Goal: Task Accomplishment & Management: Complete application form

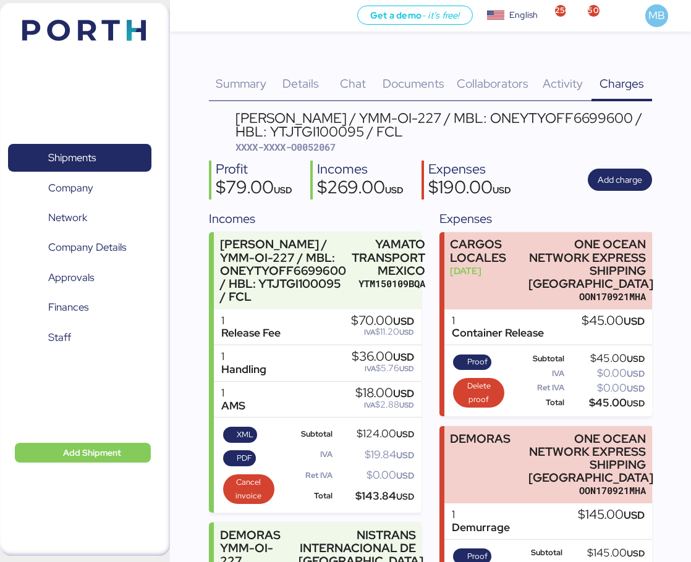
click at [83, 150] on span "Shipments" at bounding box center [72, 158] width 48 height 18
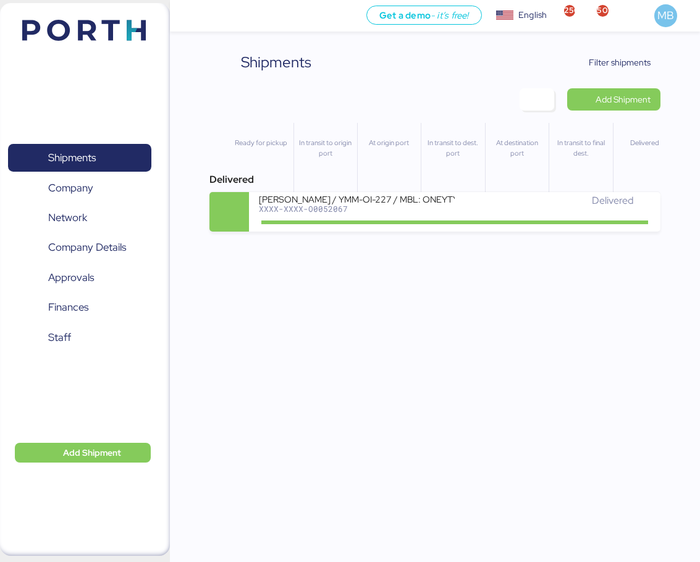
click at [627, 66] on span "Filter shipments" at bounding box center [620, 62] width 62 height 15
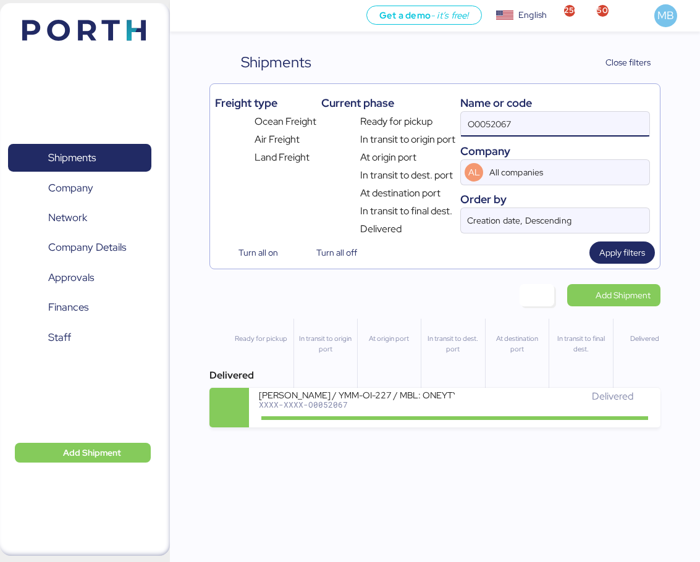
drag, startPoint x: 538, startPoint y: 130, endPoint x: 393, endPoint y: 120, distance: 145.5
click at [394, 120] on div "Freight type Ocean Freight Air Freight Land Freight Current phase Ready for pic…" at bounding box center [434, 163] width 439 height 148
type input "yamato"
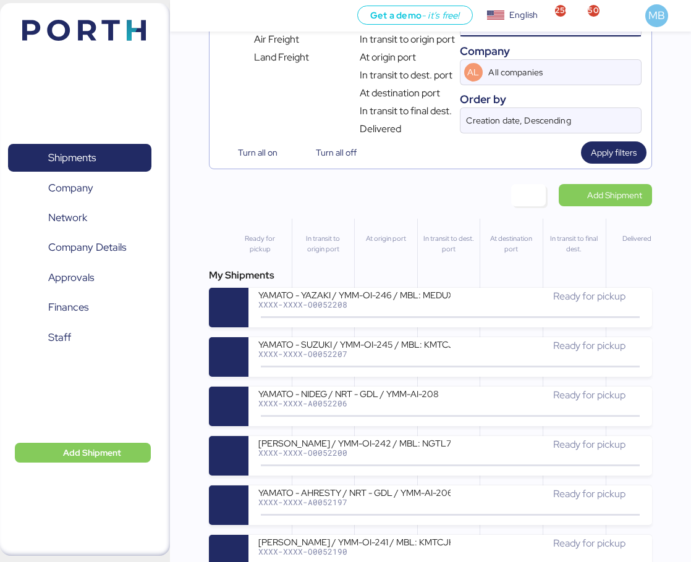
scroll to position [124, 0]
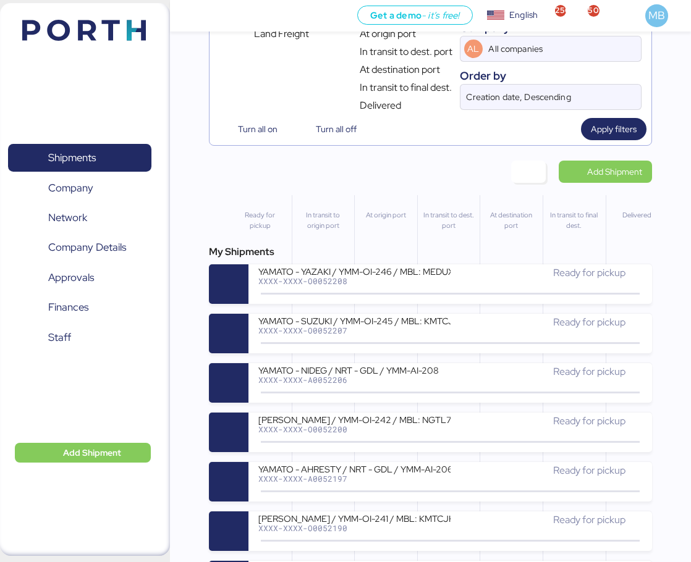
click at [381, 375] on div "YAMATO - NIDEG / NRT - GDL / YMM-AI-208" at bounding box center [354, 369] width 192 height 11
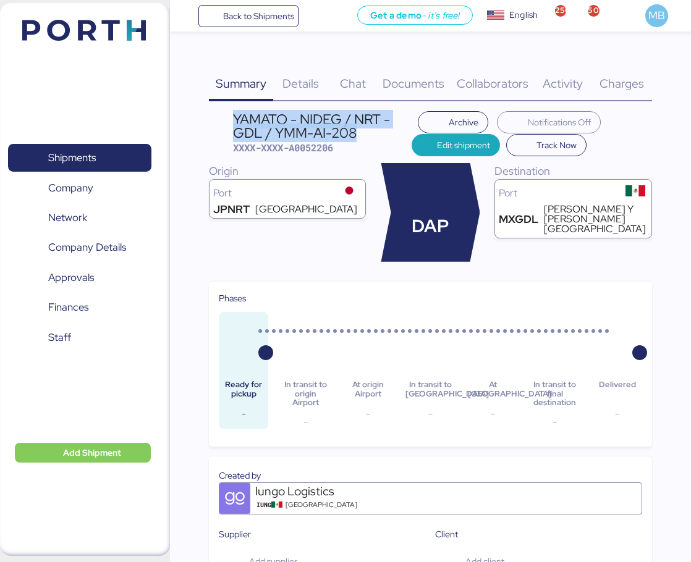
drag, startPoint x: 361, startPoint y: 132, endPoint x: 235, endPoint y: 125, distance: 125.6
click at [235, 125] on div "YAMATO - NIDEG / NRT - GDL / YMM-AI-208" at bounding box center [322, 126] width 179 height 28
copy div "YAMATO - NIDEG / NRT - GDL / YMM-AI-208"
click at [101, 154] on span "Shipments" at bounding box center [79, 158] width 133 height 18
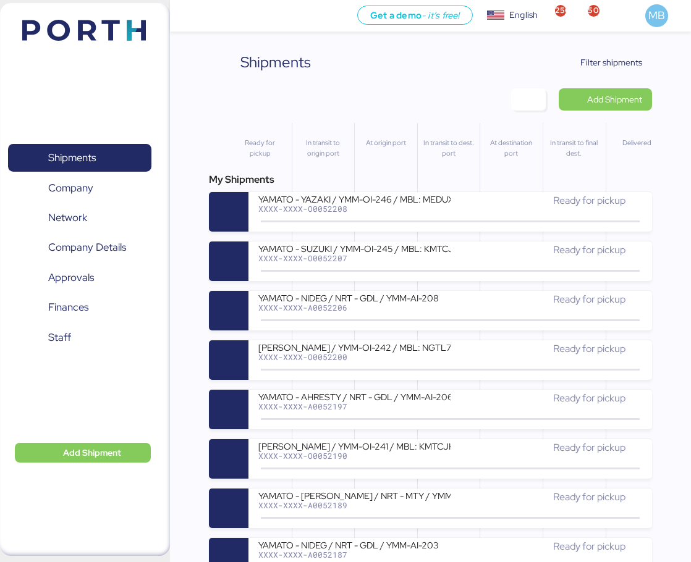
click at [618, 53] on span "Filter shipments" at bounding box center [603, 62] width 97 height 22
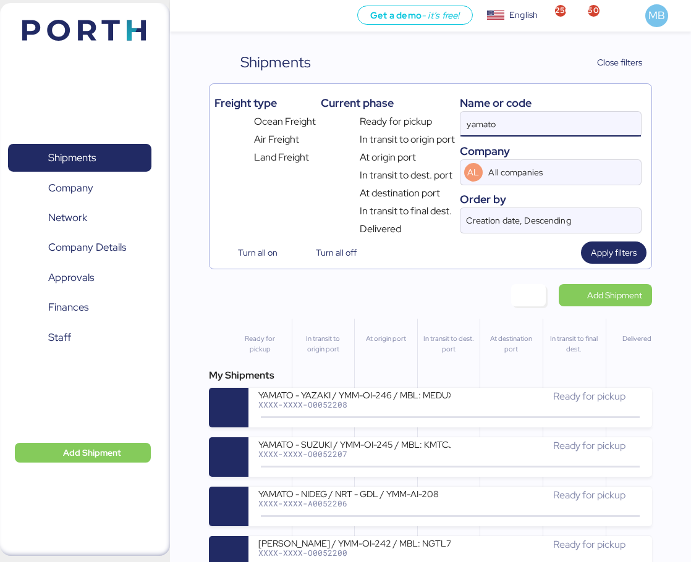
drag, startPoint x: 537, startPoint y: 123, endPoint x: 437, endPoint y: 120, distance: 100.1
click at [437, 120] on div "Freight type Ocean Freight Air Freight Land Freight Current phase Ready for pic…" at bounding box center [430, 163] width 432 height 148
click at [633, 290] on span "Add Shipment" at bounding box center [614, 295] width 55 height 15
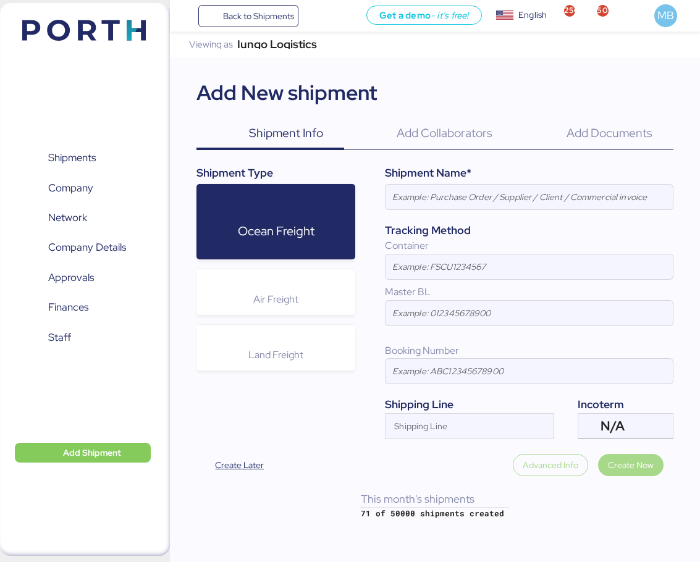
click at [250, 301] on div "Air Freight" at bounding box center [275, 292] width 159 height 46
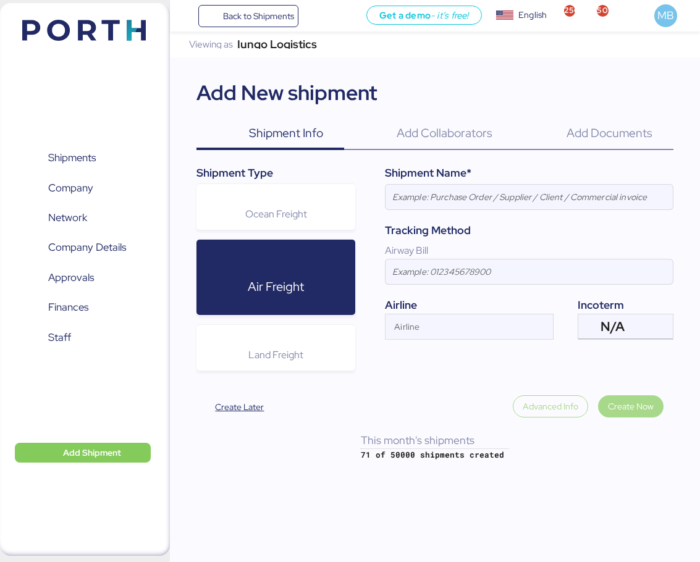
click at [471, 193] on input at bounding box center [528, 197] width 287 height 25
paste input "YAMATO - NIDEG / NRT - GDL / YMM-AI-208"
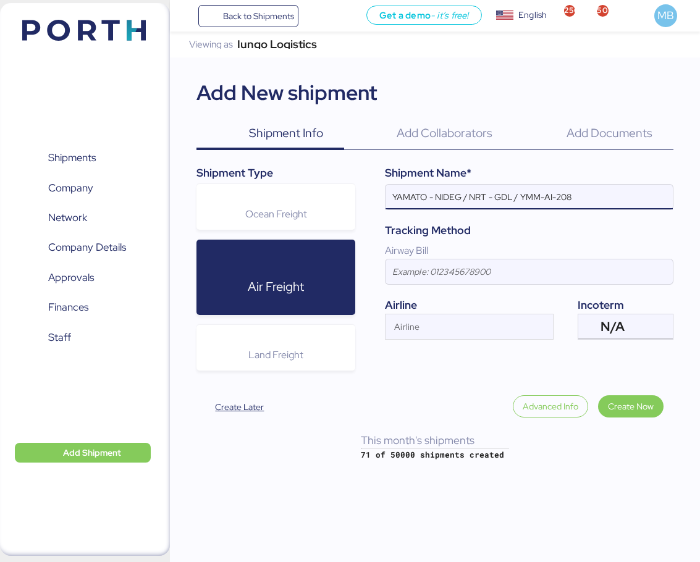
type input "YAMATO - NIDEG / NRT - GDL / YMM-AI-208"
click at [627, 329] on div "N/A" at bounding box center [624, 326] width 48 height 25
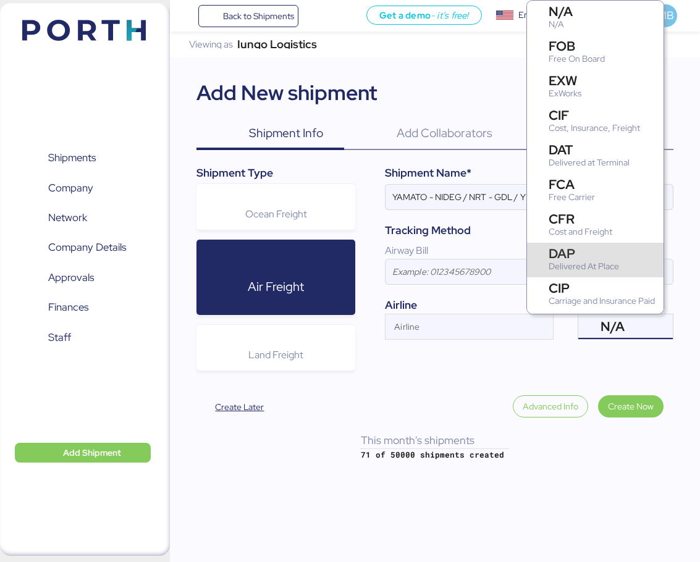
click at [617, 265] on div "Delivered At Place" at bounding box center [584, 266] width 70 height 13
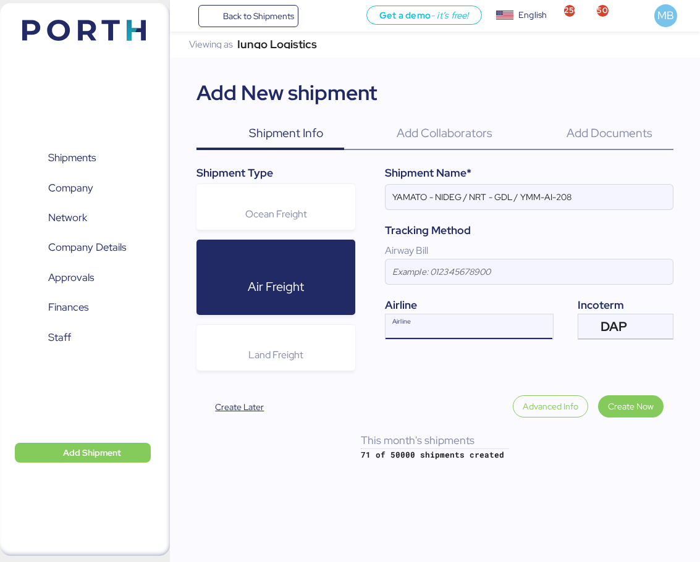
click at [443, 332] on input "Airline" at bounding box center [457, 330] width 145 height 15
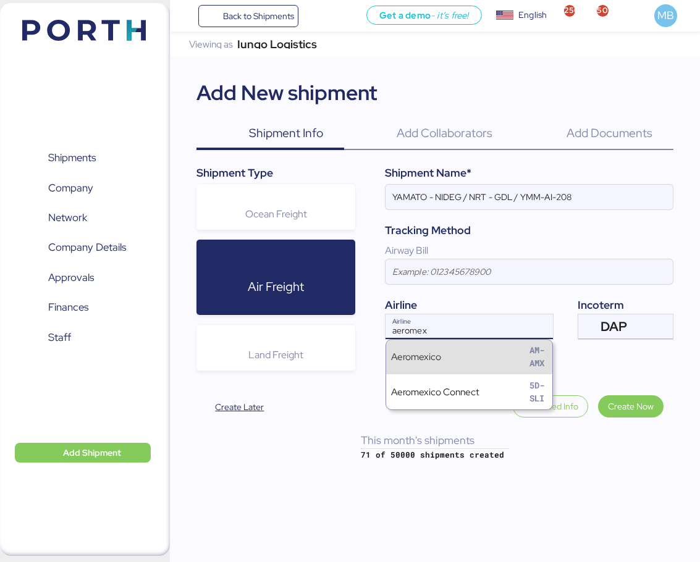
type input "aeromex"
click at [456, 356] on div "Aeromexico AM-AMX" at bounding box center [469, 357] width 166 height 35
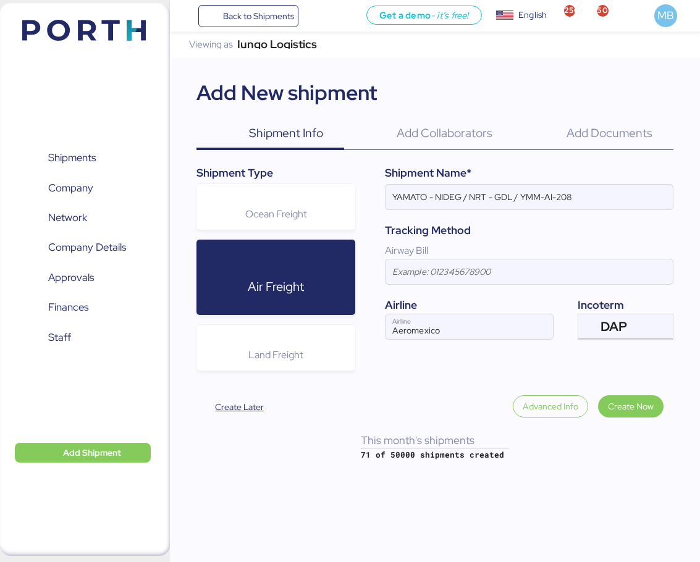
click at [604, 199] on input "YAMATO - NIDEG / NRT - GDL / YMM-AI-208" at bounding box center [528, 197] width 287 height 25
paste input "YMM-AI-246"
type input "YAMATO - NIDEG / NRT - GDL / YMM-AI-246"
click at [642, 402] on span "Create Now" at bounding box center [631, 406] width 46 height 15
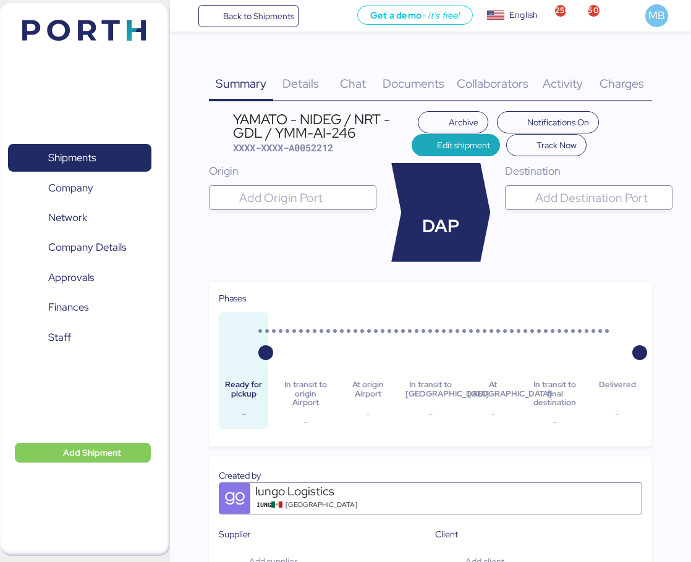
click at [266, 196] on input "search" at bounding box center [304, 197] width 134 height 15
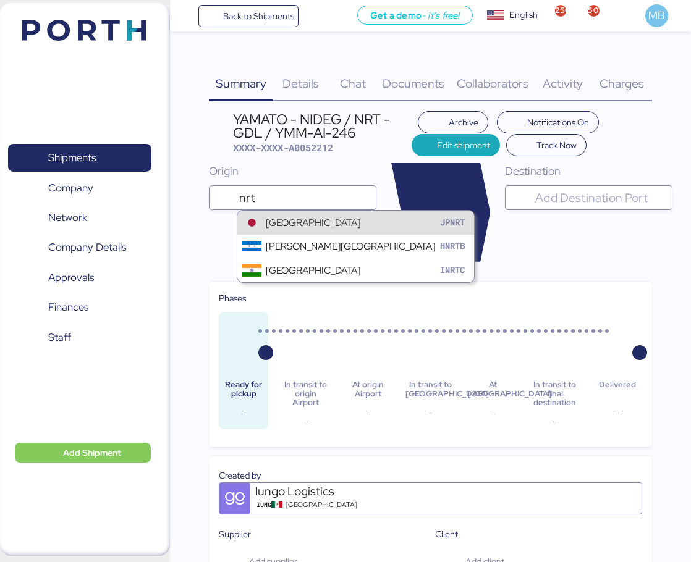
type input "nrt"
click at [360, 216] on div "[GEOGRAPHIC_DATA]" at bounding box center [313, 223] width 95 height 14
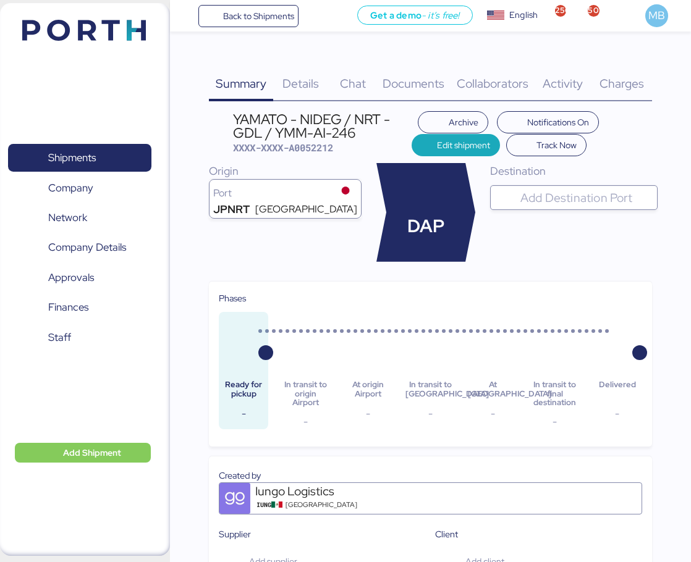
click at [567, 195] on input "search" at bounding box center [585, 197] width 134 height 15
type input "gdl"
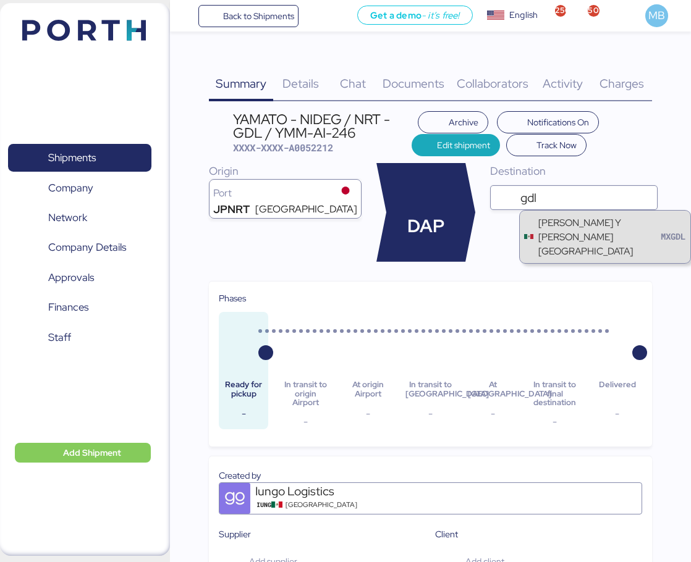
click at [567, 231] on div "[PERSON_NAME] Y [PERSON_NAME][GEOGRAPHIC_DATA]" at bounding box center [599, 237] width 122 height 43
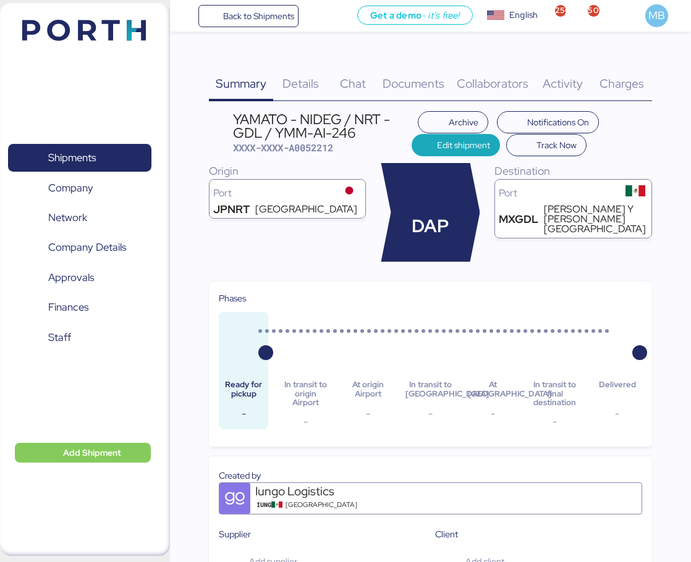
click at [298, 88] on span "Details" at bounding box center [300, 83] width 36 height 16
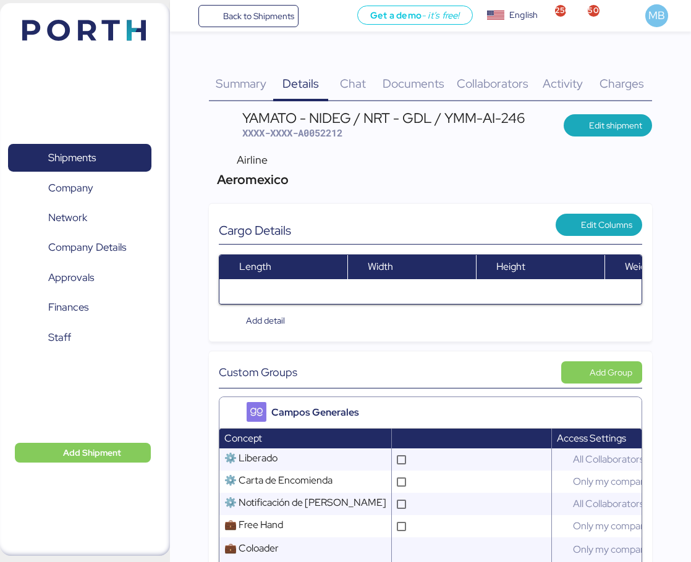
click at [591, 125] on span "Edit shipment" at bounding box center [615, 125] width 53 height 15
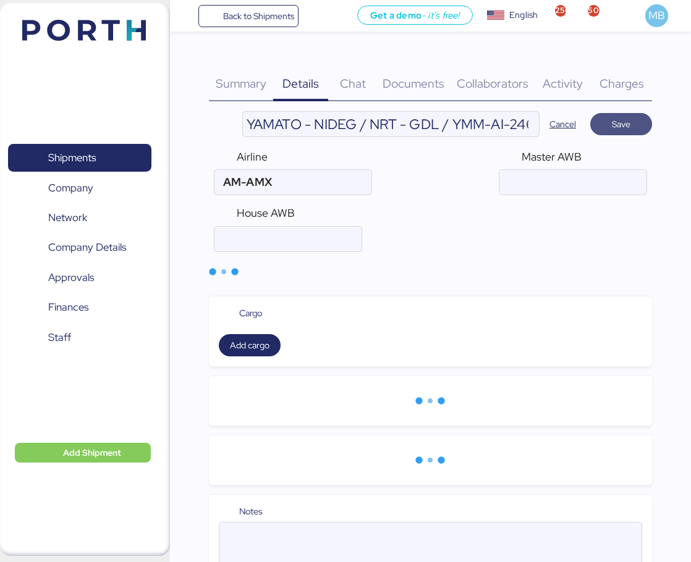
type input "Aeromexico"
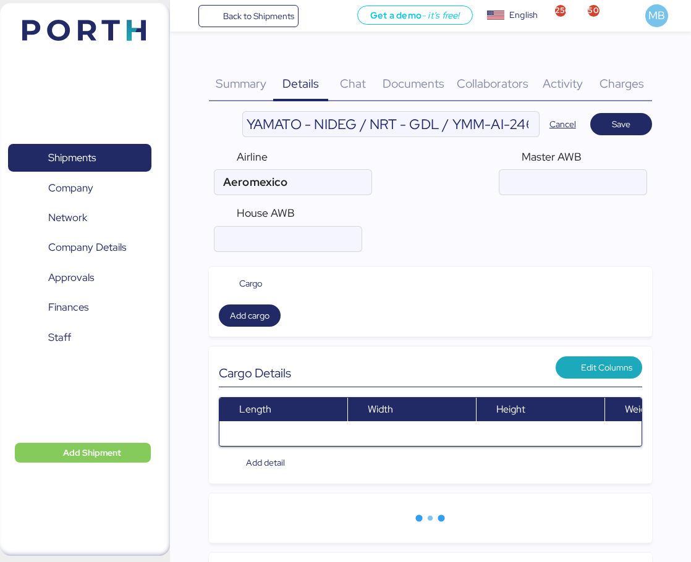
click at [265, 241] on input "air" at bounding box center [287, 239] width 146 height 25
paste input "YIFFW0184015"
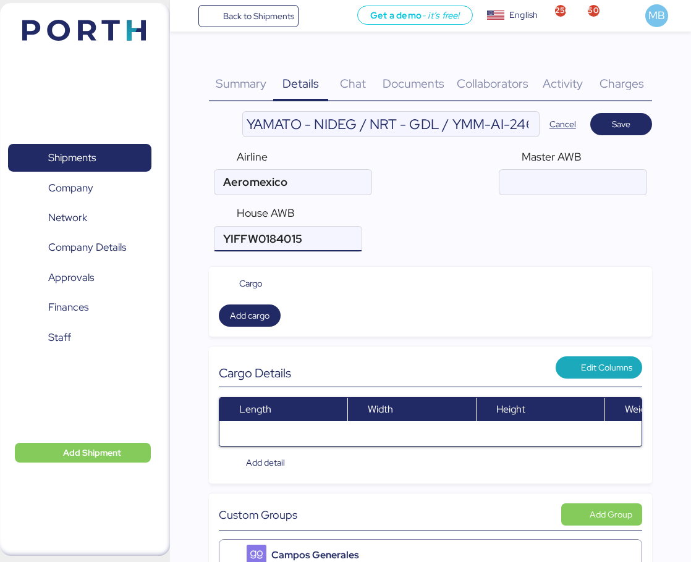
type input "YIFFW0184015"
click at [571, 180] on input "air" at bounding box center [572, 182] width 146 height 25
paste input "139-48468991"
type input "139-48468991"
drag, startPoint x: 322, startPoint y: 234, endPoint x: 229, endPoint y: 232, distance: 92.7
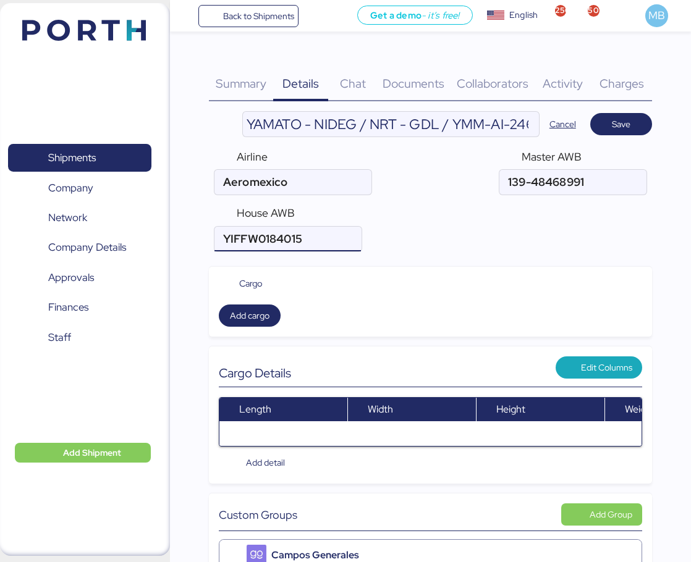
click at [229, 232] on input "air" at bounding box center [287, 239] width 146 height 25
type input "YTJ41008163"
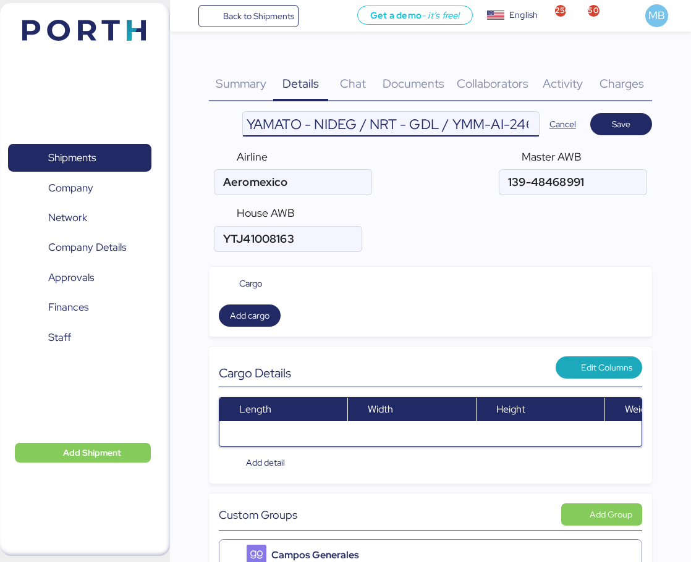
click at [326, 122] on input "YAMATO - NIDEG / NRT - GDL / YMM-AI-246" at bounding box center [391, 124] width 296 height 25
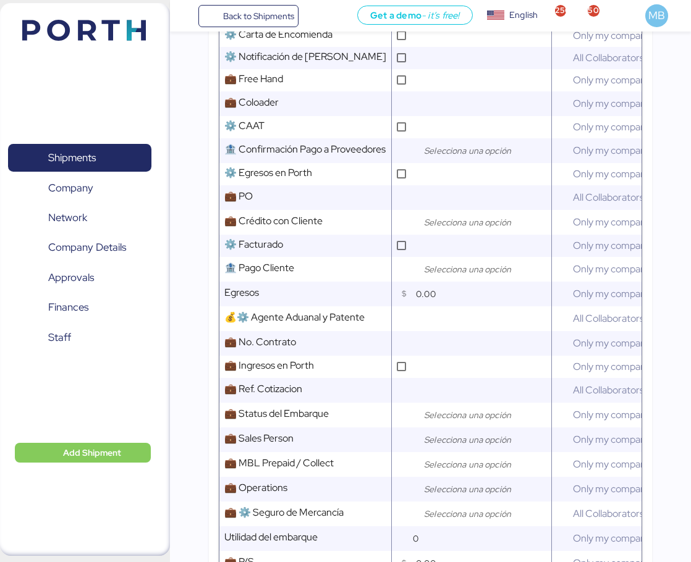
scroll to position [618, 0]
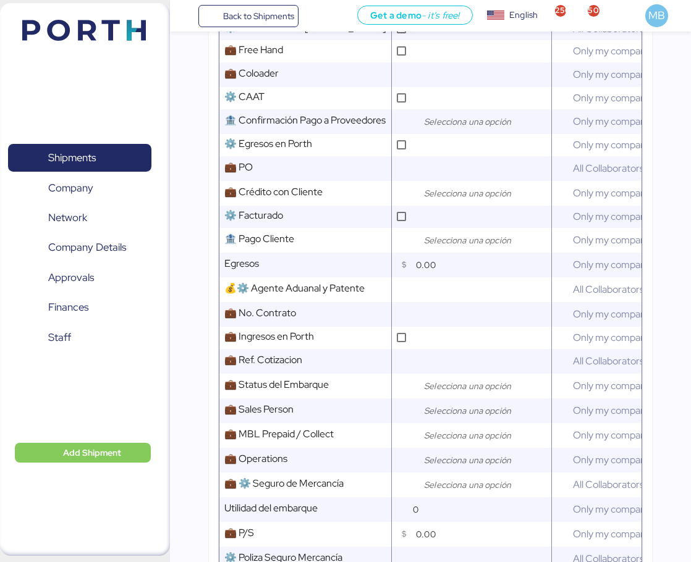
type input "YAMATO - PLASESS / NRT - GDL / YMM-AI-246"
click at [442, 201] on input "search" at bounding box center [486, 193] width 130 height 15
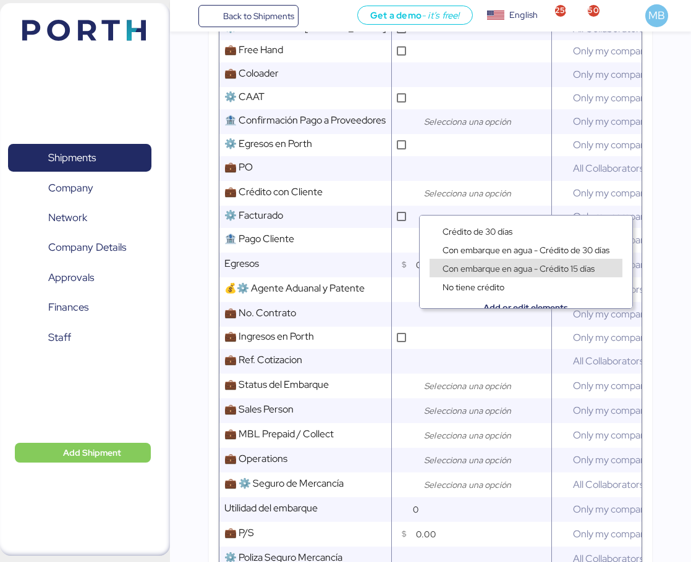
click at [494, 264] on span "Con embarque en agua - Crédito 15 días" at bounding box center [518, 268] width 152 height 11
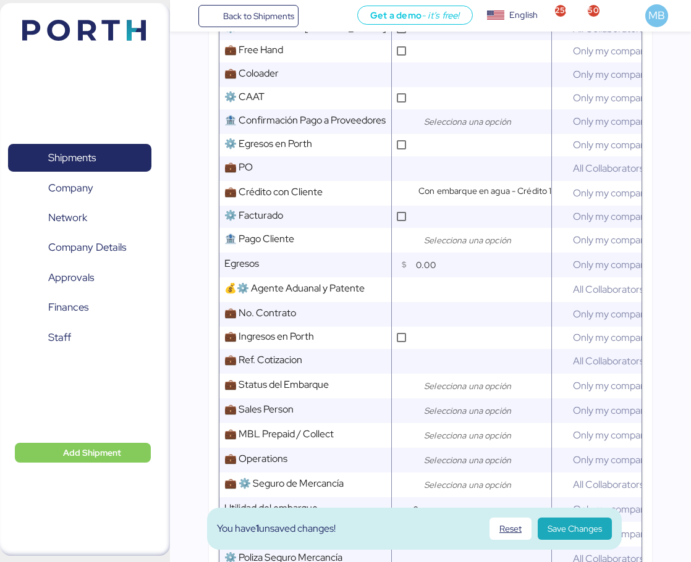
click at [439, 394] on input "search" at bounding box center [486, 386] width 130 height 15
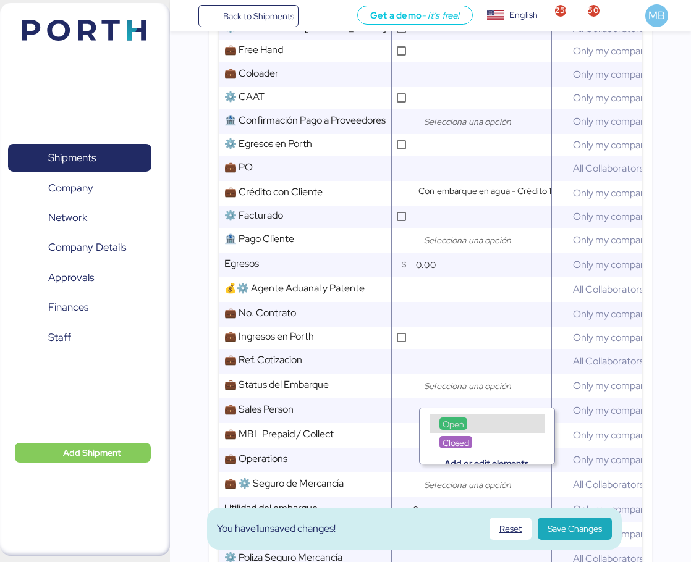
click at [465, 416] on div "Open" at bounding box center [486, 424] width 115 height 19
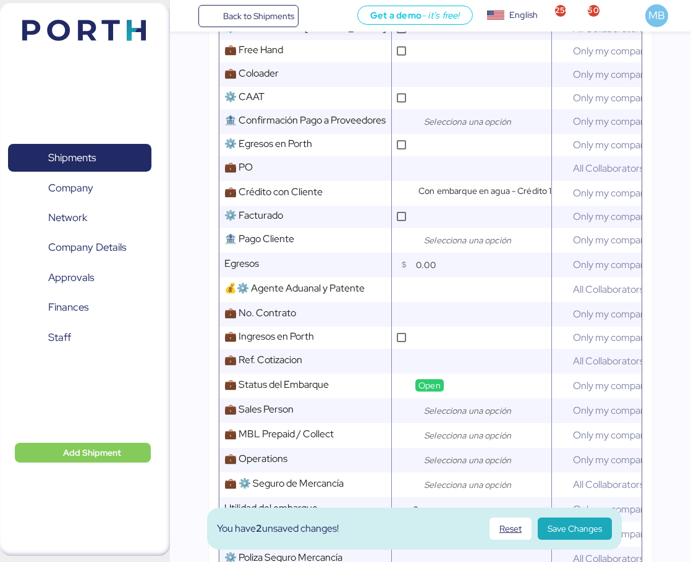
click at [445, 418] on input "search" at bounding box center [486, 410] width 130 height 15
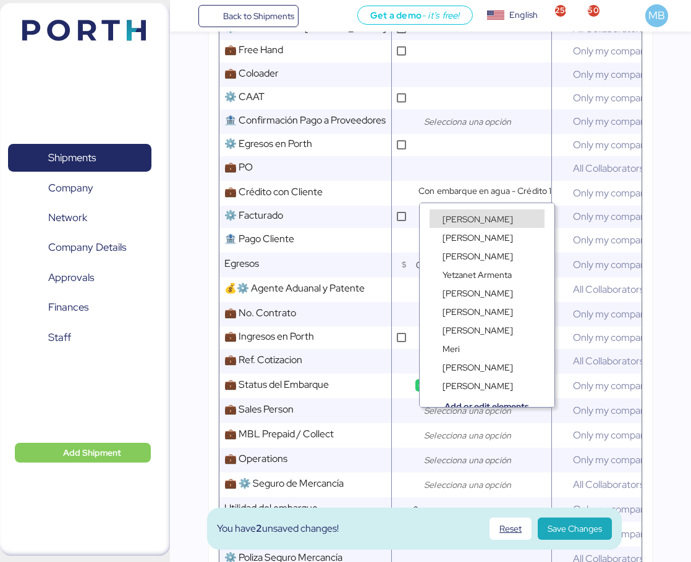
click at [486, 219] on span "[PERSON_NAME]" at bounding box center [477, 219] width 70 height 11
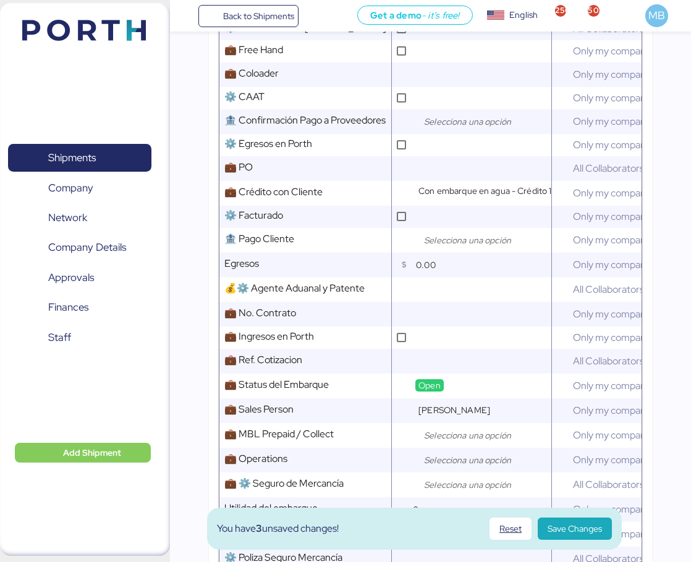
click at [447, 443] on input "search" at bounding box center [486, 435] width 130 height 15
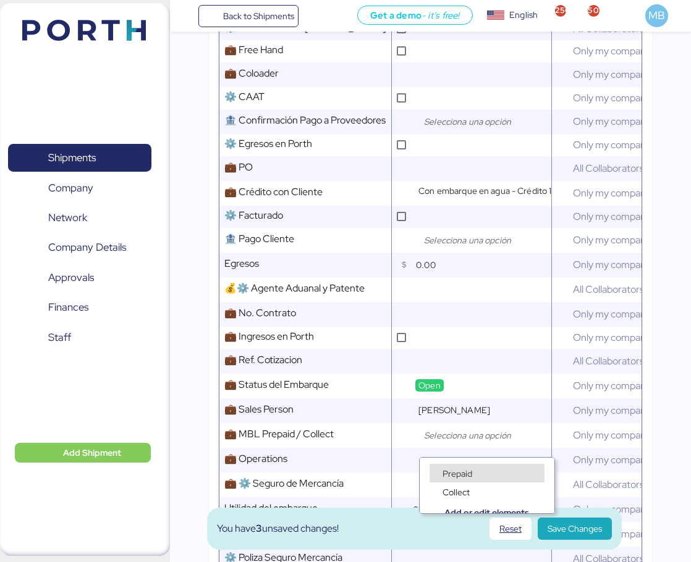
click at [453, 474] on span "Prepaid" at bounding box center [457, 473] width 30 height 11
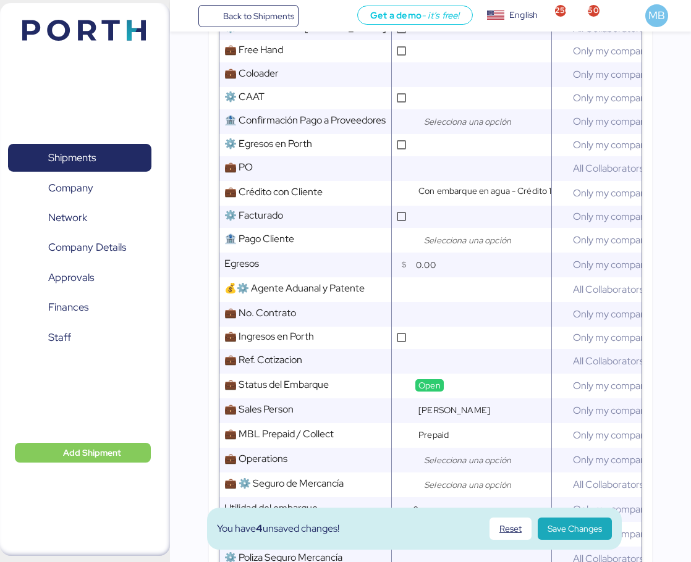
click at [444, 463] on input "search" at bounding box center [486, 460] width 130 height 15
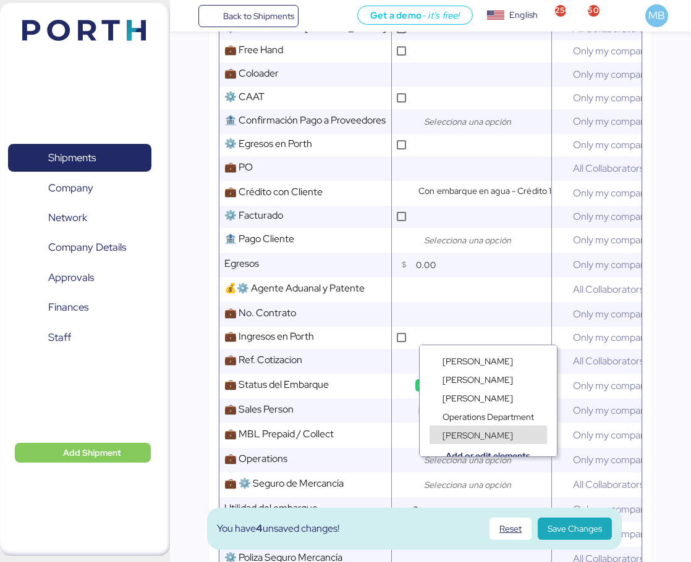
click at [474, 431] on span "[PERSON_NAME]" at bounding box center [477, 435] width 70 height 11
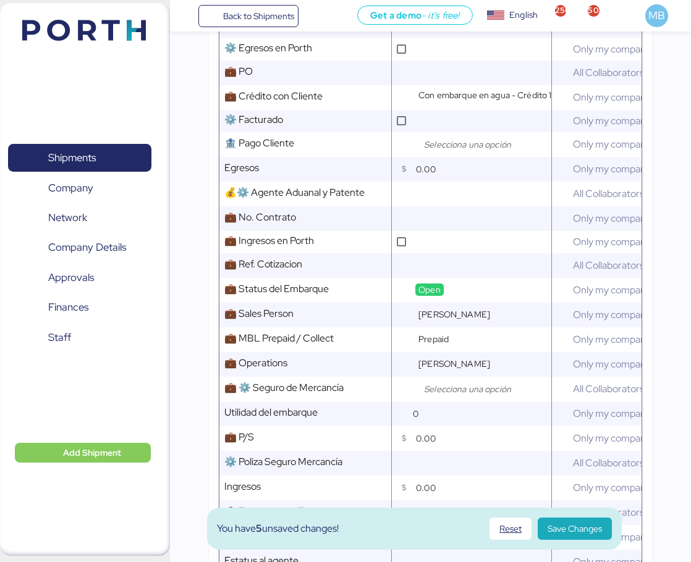
scroll to position [741, 0]
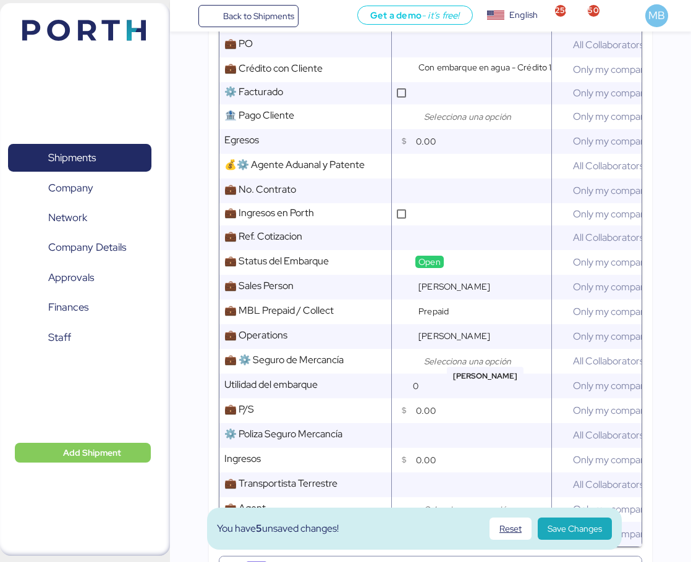
click at [448, 369] on input "search" at bounding box center [486, 361] width 130 height 15
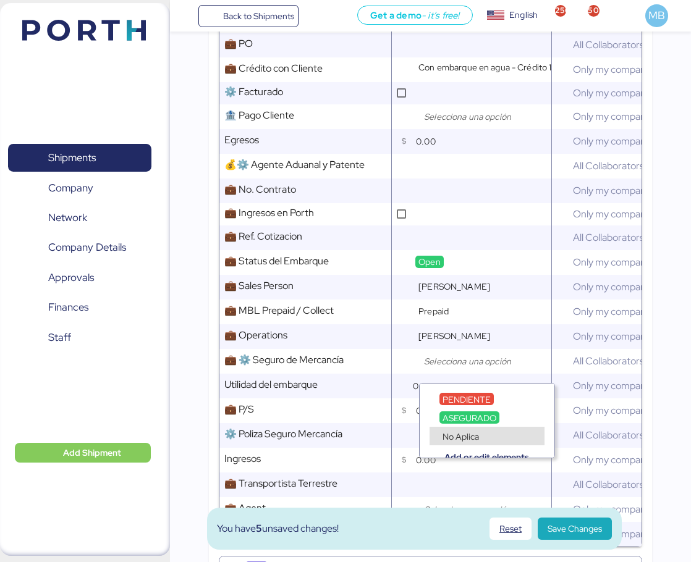
click at [460, 435] on span "No Aplica" at bounding box center [460, 436] width 36 height 11
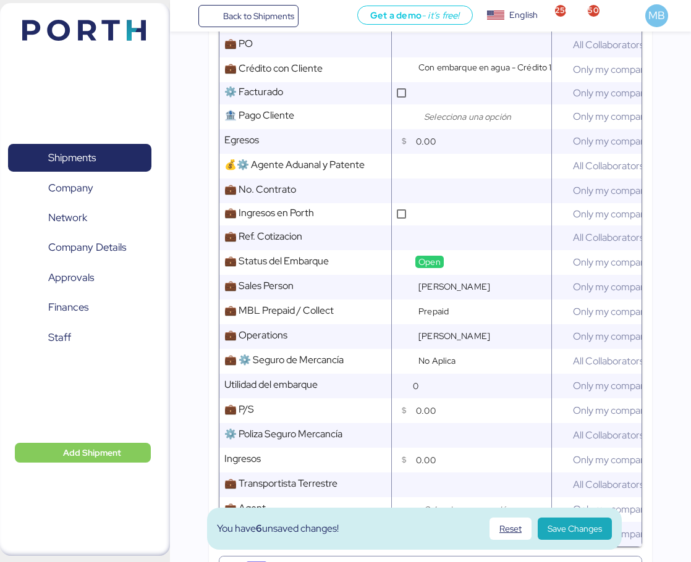
click at [607, 524] on span "Save Changes" at bounding box center [574, 529] width 74 height 22
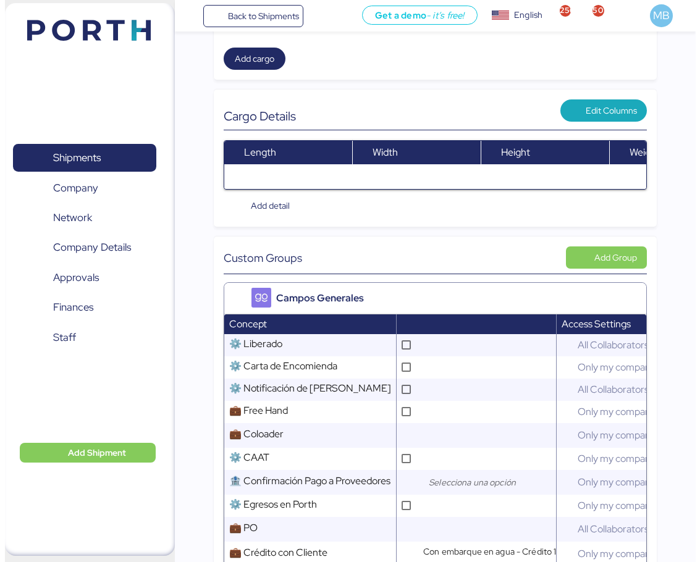
scroll to position [0, 0]
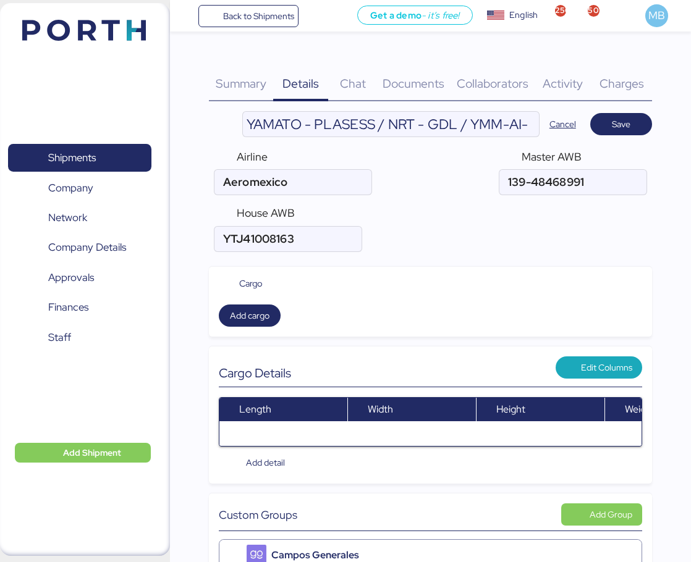
click at [621, 121] on span "Save" at bounding box center [621, 124] width 19 height 15
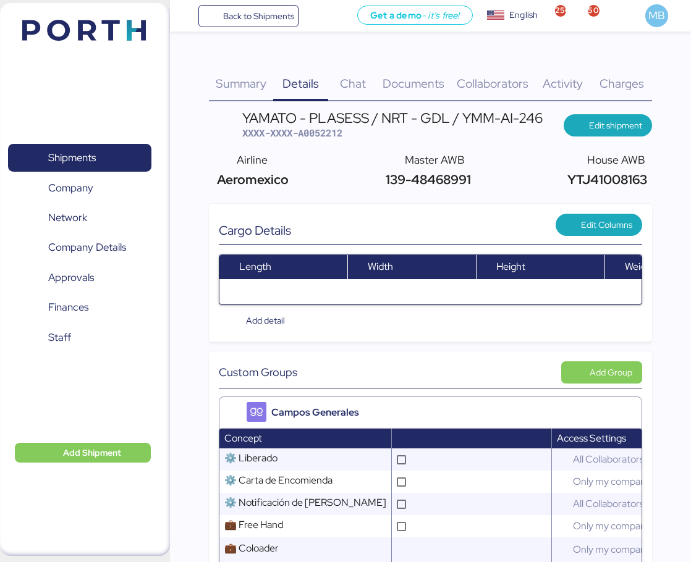
click at [430, 82] on span "Documents" at bounding box center [413, 83] width 62 height 16
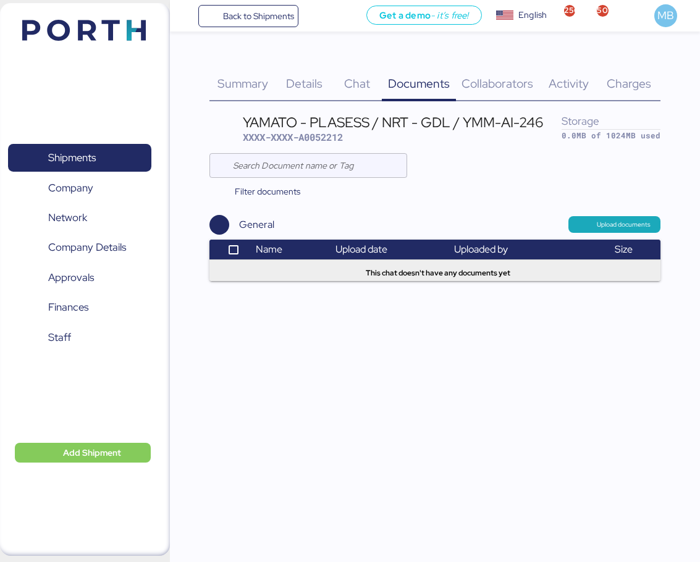
click at [625, 223] on span "Upload documents" at bounding box center [624, 224] width 54 height 11
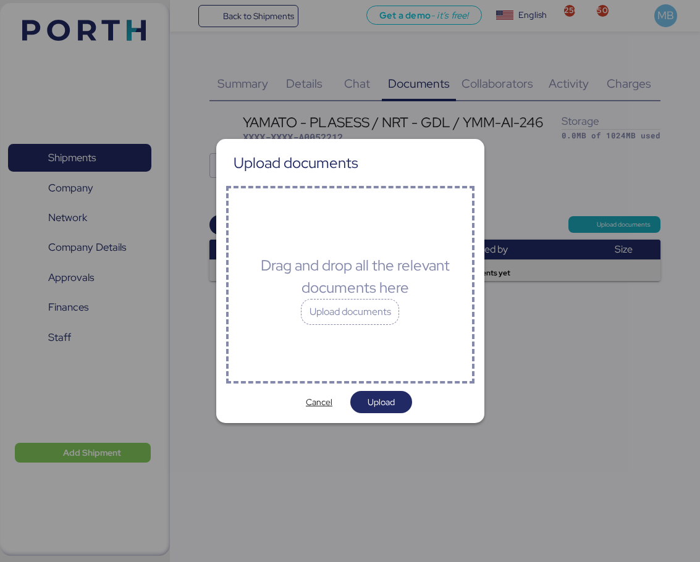
click at [355, 316] on div "Upload documents" at bounding box center [350, 312] width 99 height 26
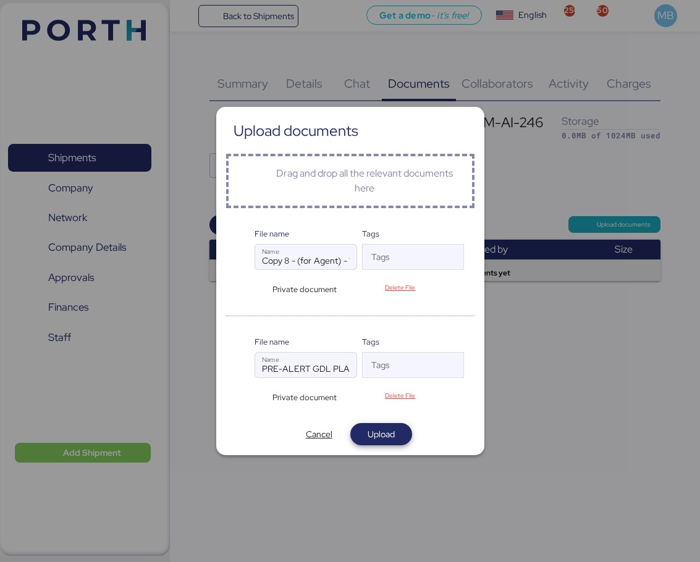
click at [392, 432] on span "Upload" at bounding box center [381, 434] width 27 height 15
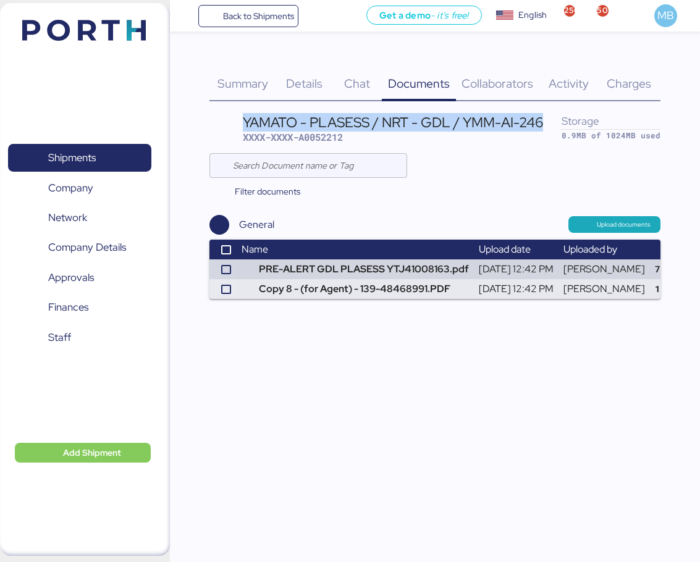
drag, startPoint x: 242, startPoint y: 118, endPoint x: 541, endPoint y: 121, distance: 299.0
click at [541, 121] on header "YAMATO - PLASESS / NRT - GDL / YMM-AI-246 XXXX-XXXX-A0052212 Storage 0.9MB of 1…" at bounding box center [434, 128] width 450 height 35
copy div "YAMATO - PLASESS / NRT - GDL / YMM-AI-246"
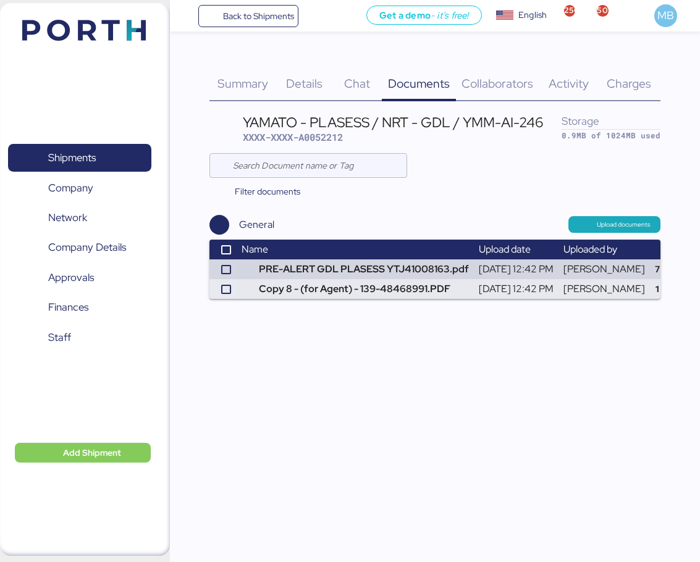
click at [497, 150] on div "YAMATO - PLASESS / NRT - GDL / YMM-AI-246 XXXX-XXXX-A0052212 Storage 0.9MB of 1…" at bounding box center [434, 205] width 450 height 188
click at [305, 92] on div "Details 0" at bounding box center [304, 76] width 57 height 50
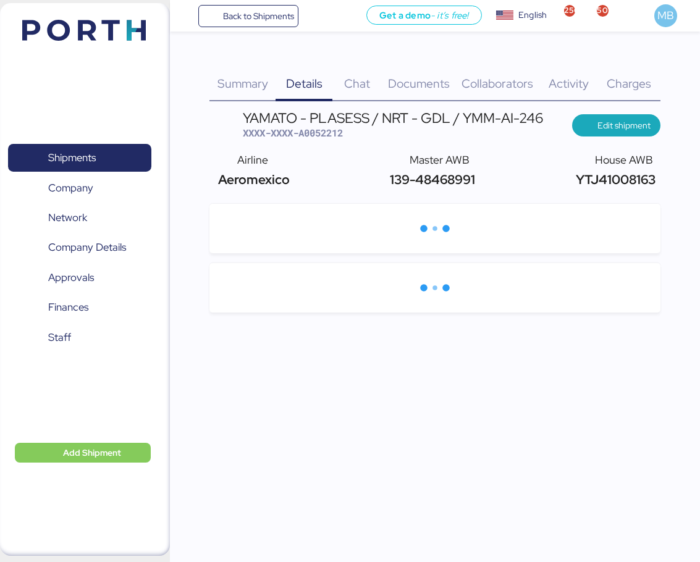
click at [619, 178] on span "YTJ41008163" at bounding box center [613, 179] width 83 height 17
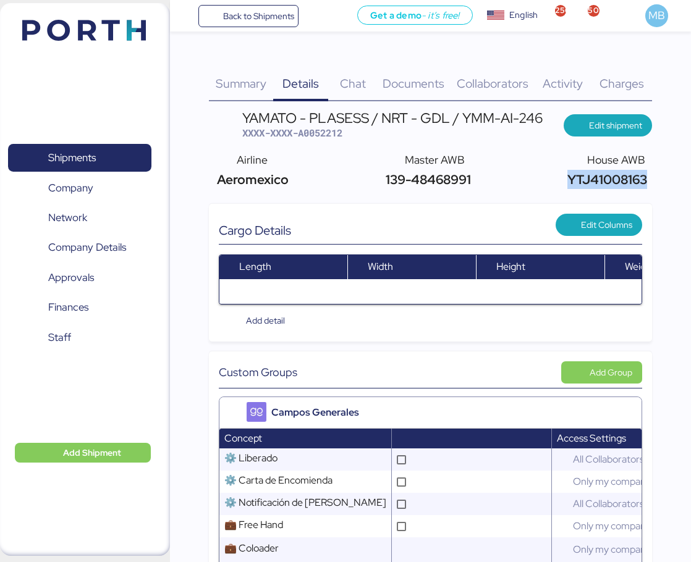
copy span "YTJ41008163"
click at [451, 177] on span "139-48468991" at bounding box center [426, 179] width 88 height 17
drag, startPoint x: 489, startPoint y: 179, endPoint x: 384, endPoint y: 186, distance: 105.2
click at [384, 186] on div "Airline Aeromexico Master AWB 139-48468991 House AWB YTJ41008163" at bounding box center [430, 170] width 443 height 47
copy span "139-48468991"
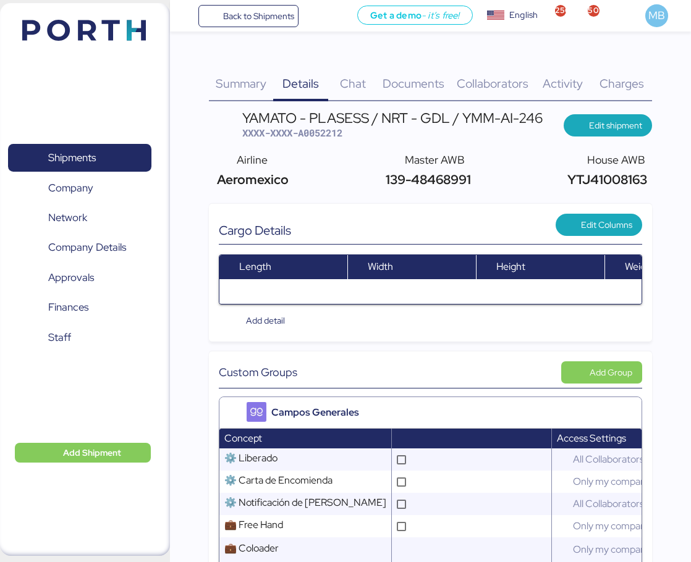
click at [311, 135] on span "XXXX-XXXX-A0052212" at bounding box center [292, 133] width 100 height 12
copy span "A0052212"
click at [319, 138] on span "XXXX-XXXX-A0052212" at bounding box center [292, 133] width 100 height 12
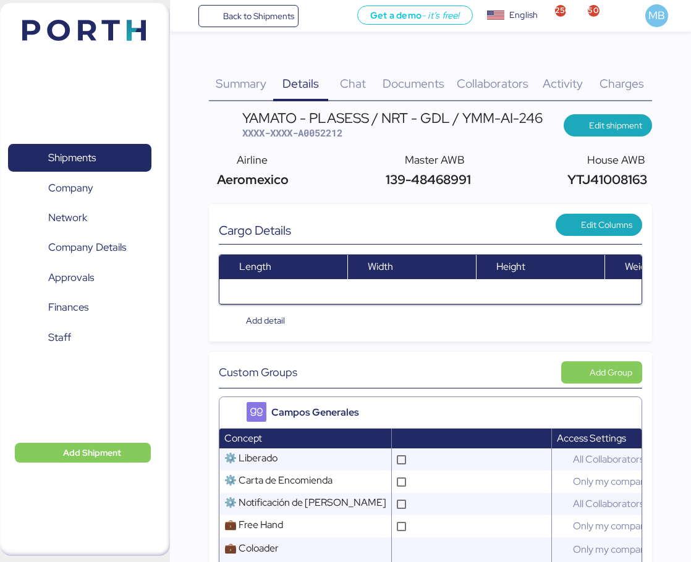
click at [408, 83] on span "Documents" at bounding box center [413, 83] width 62 height 16
